Goal: Task Accomplishment & Management: Manage account settings

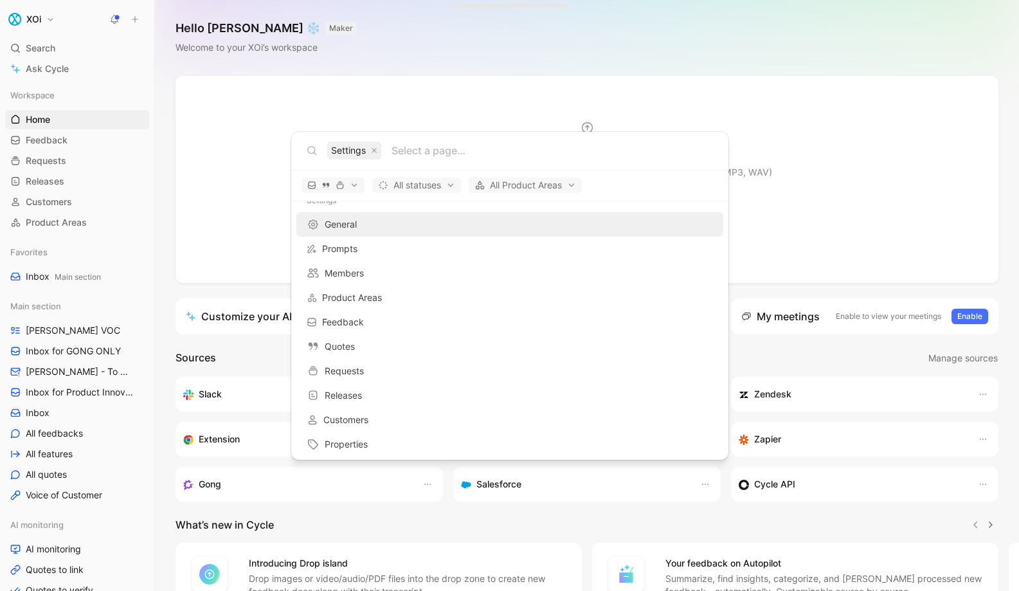
scroll to position [100, 0]
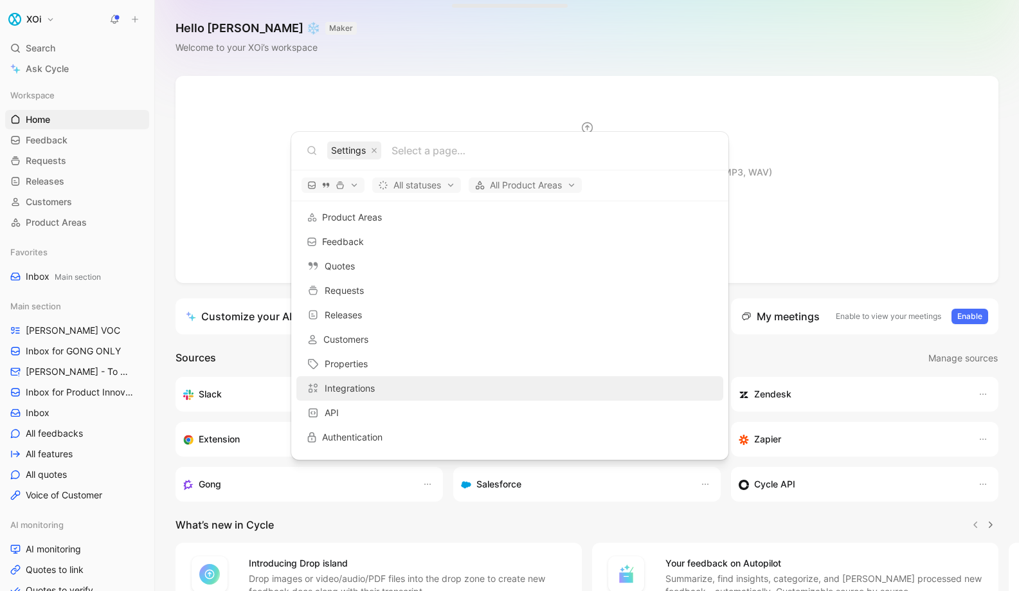
click at [384, 388] on div "Integrations" at bounding box center [509, 388] width 419 height 23
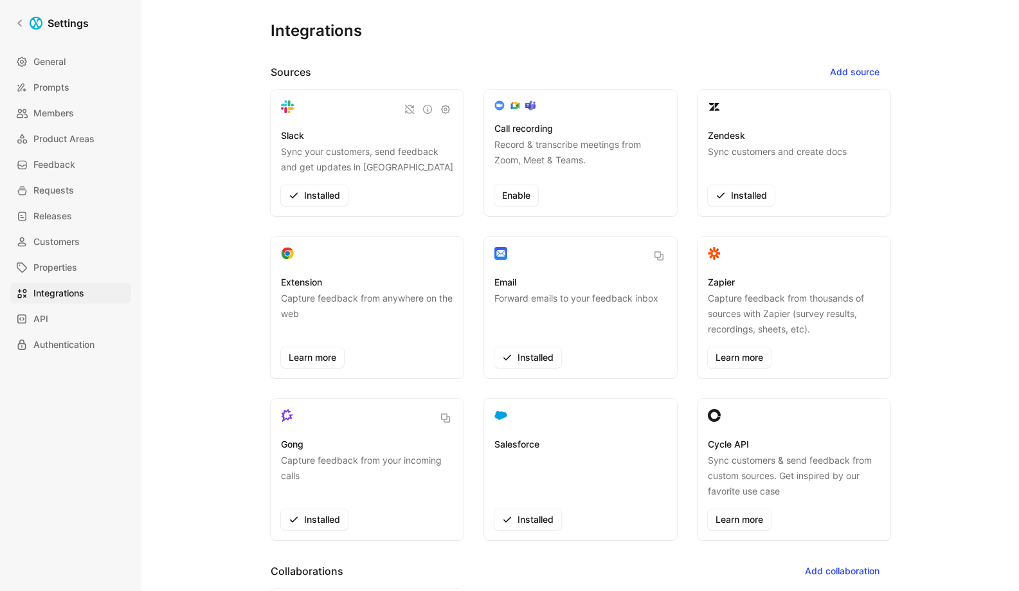
click at [580, 532] on div "Salesforce Installed" at bounding box center [580, 468] width 193 height 141
click at [523, 528] on button "Uninstall" at bounding box center [527, 519] width 67 height 21
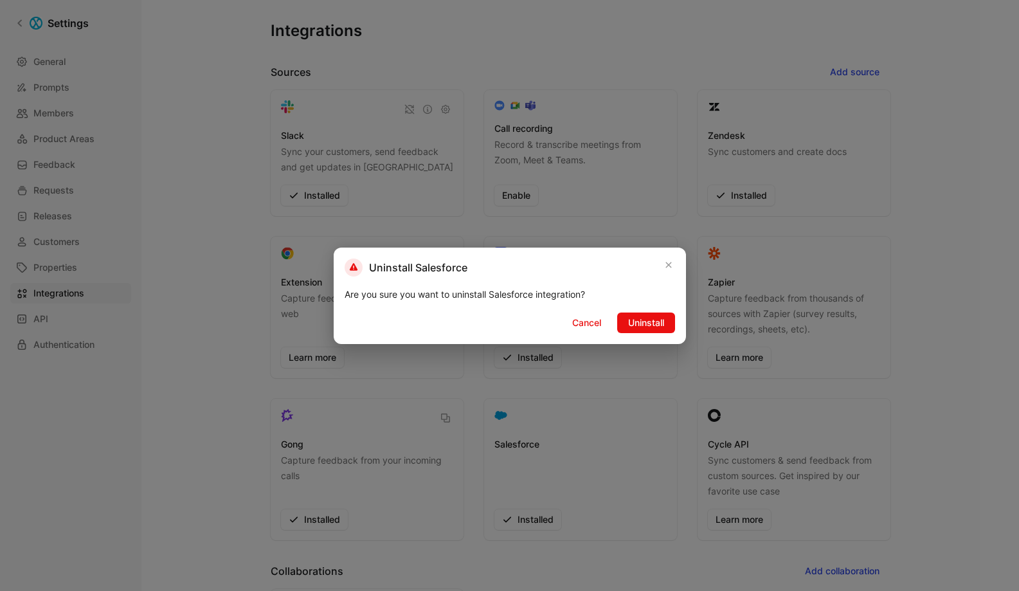
click at [627, 330] on button "Uninstall" at bounding box center [646, 322] width 58 height 21
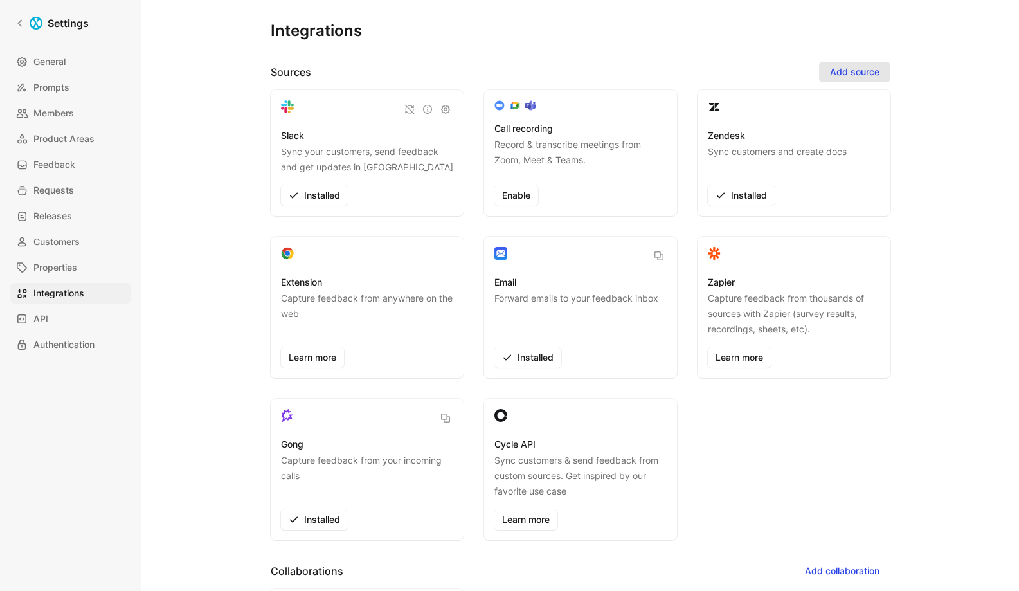
click at [833, 72] on span "Add source" at bounding box center [854, 71] width 49 height 15
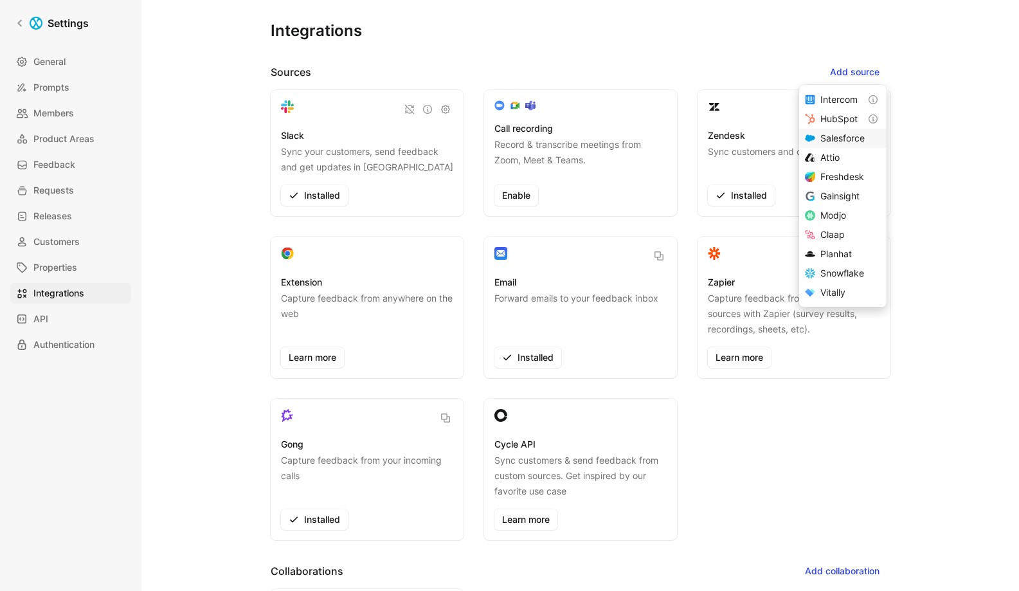
click at [843, 140] on span "Salesforce" at bounding box center [842, 137] width 44 height 11
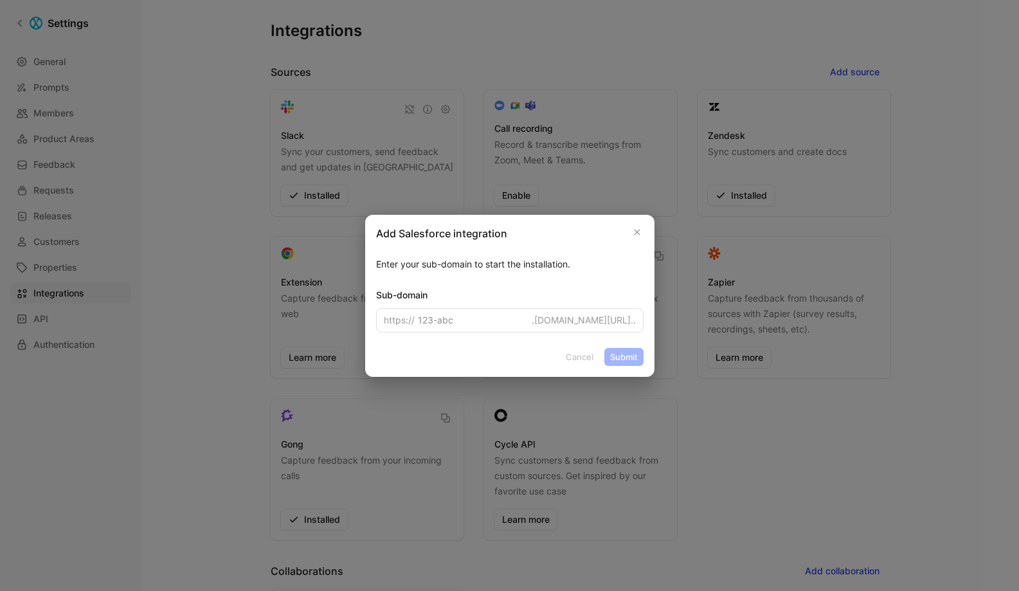
click at [537, 311] on input at bounding box center [509, 320] width 267 height 24
click at [161, 416] on div at bounding box center [509, 295] width 1019 height 591
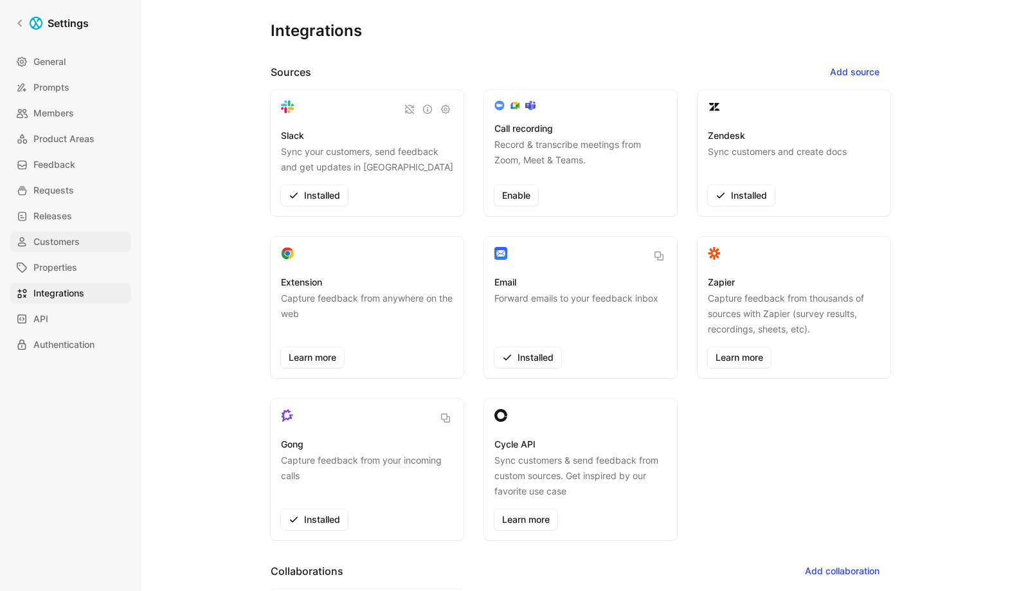
click at [53, 247] on span "Customers" at bounding box center [56, 241] width 46 height 15
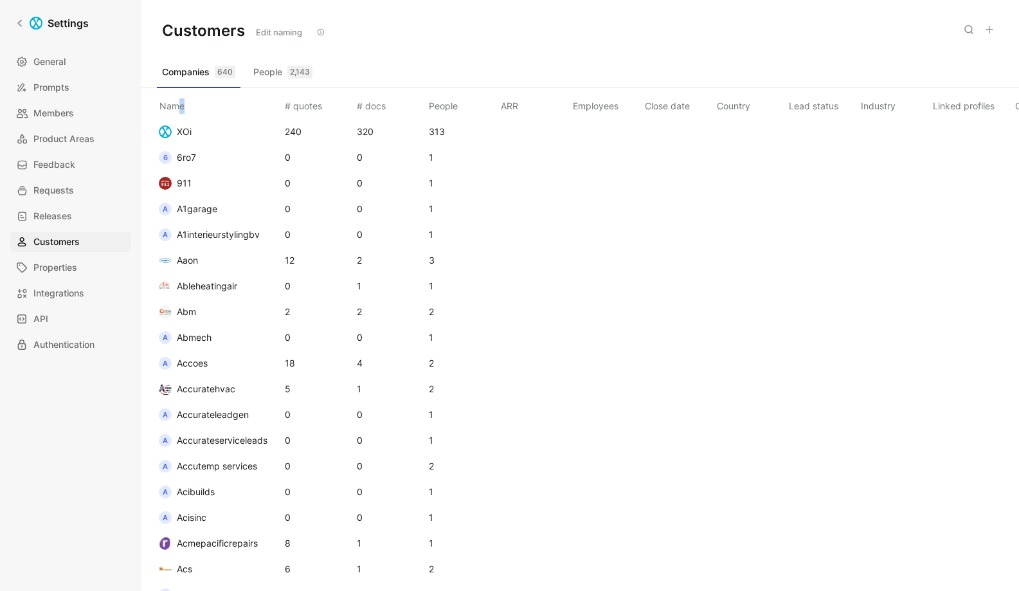
drag, startPoint x: 179, startPoint y: 107, endPoint x: 223, endPoint y: 107, distance: 44.4
click at [223, 107] on th "Name" at bounding box center [217, 103] width 130 height 31
click at [667, 102] on th "Close date" at bounding box center [678, 103] width 72 height 31
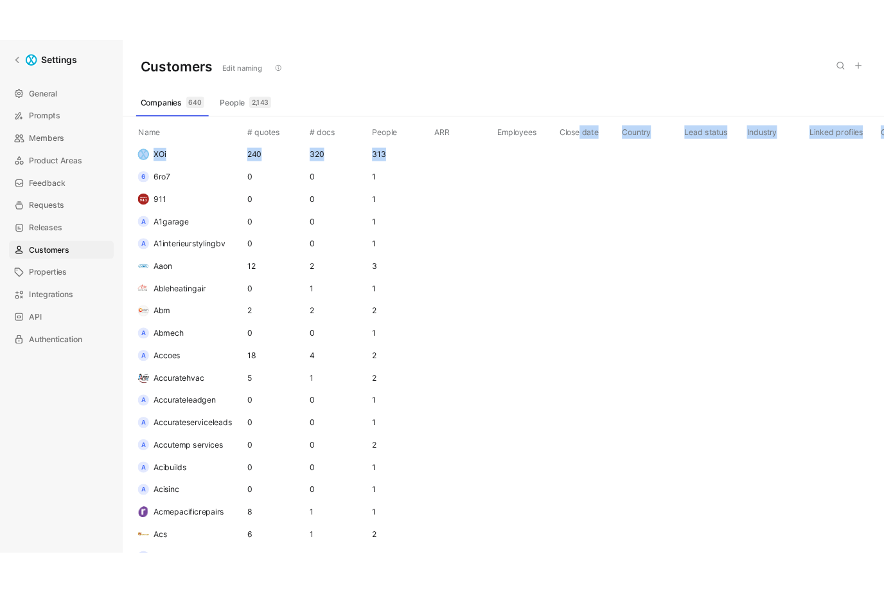
scroll to position [0, 115]
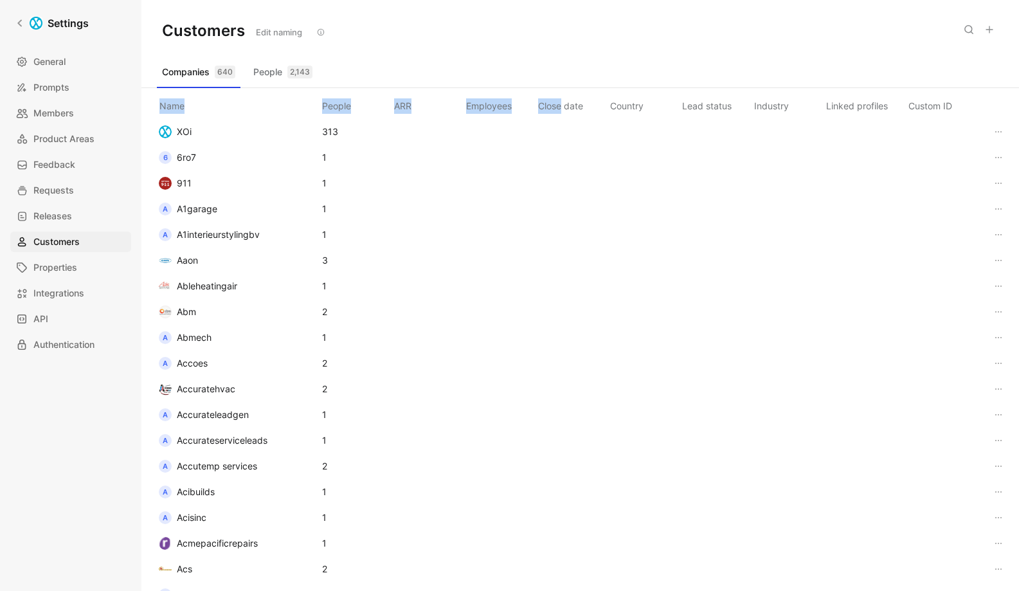
drag, startPoint x: 788, startPoint y: 122, endPoint x: 911, endPoint y: 99, distance: 124.9
click at [1018, 116] on html "Settings General Prompts Members Product Areas Feedback Requests Releases Custo…" at bounding box center [509, 295] width 1019 height 591
click at [911, 99] on th "Custom ID" at bounding box center [947, 103] width 82 height 31
drag, startPoint x: 932, startPoint y: 115, endPoint x: 970, endPoint y: 121, distance: 38.5
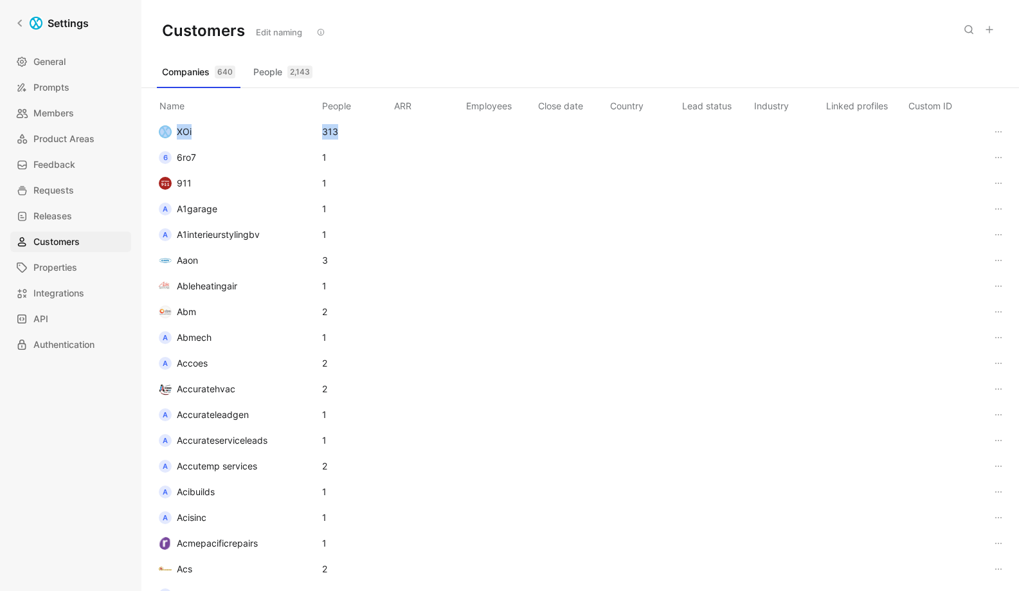
click at [978, 131] on td at bounding box center [947, 132] width 82 height 26
click at [993, 134] on icon "button" at bounding box center [998, 132] width 10 height 10
